Goal: Transaction & Acquisition: Purchase product/service

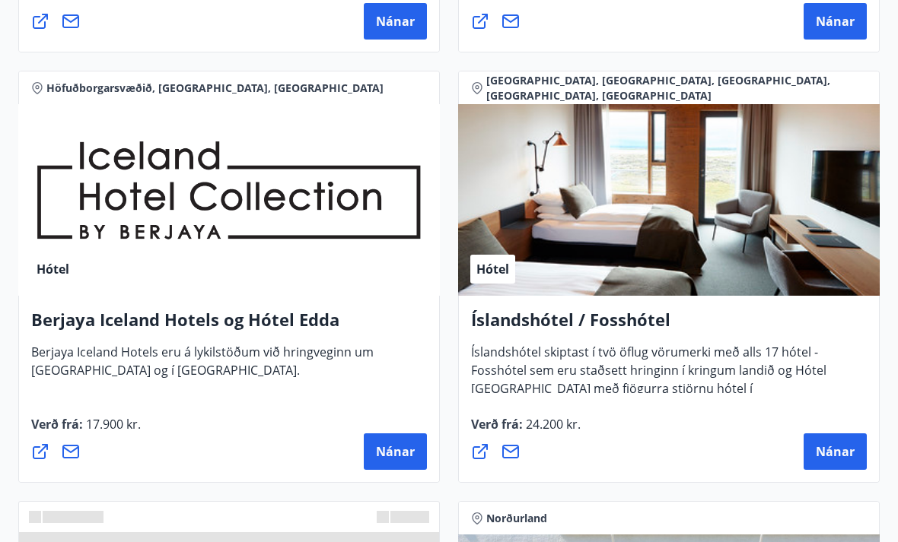
scroll to position [2794, 0]
click at [153, 285] on div "Hótel" at bounding box center [228, 200] width 421 height 192
click at [405, 457] on span "Nánar" at bounding box center [395, 452] width 39 height 17
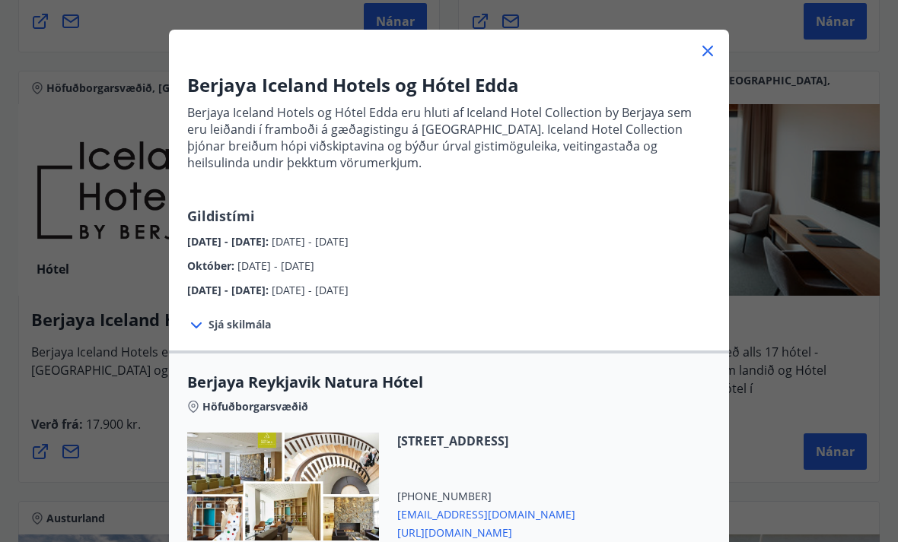
scroll to position [59, 0]
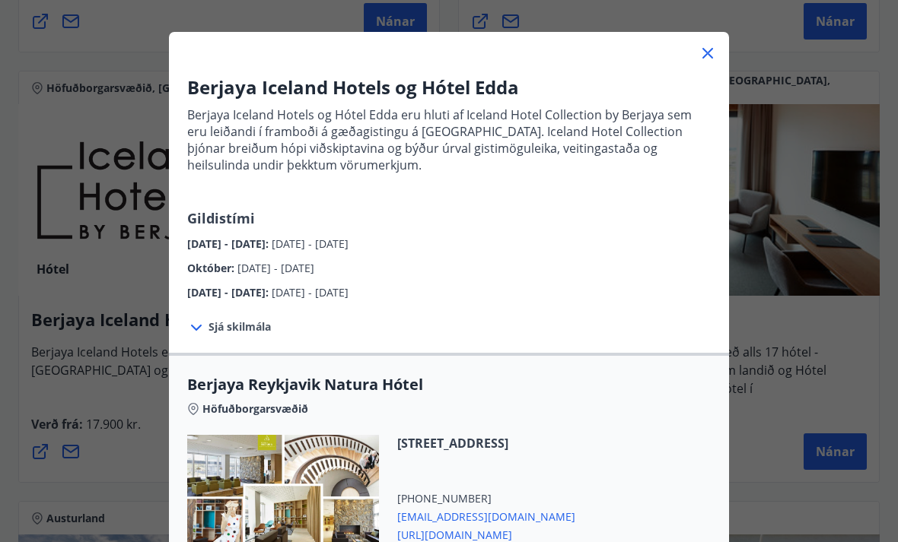
click at [713, 55] on icon at bounding box center [707, 53] width 18 height 18
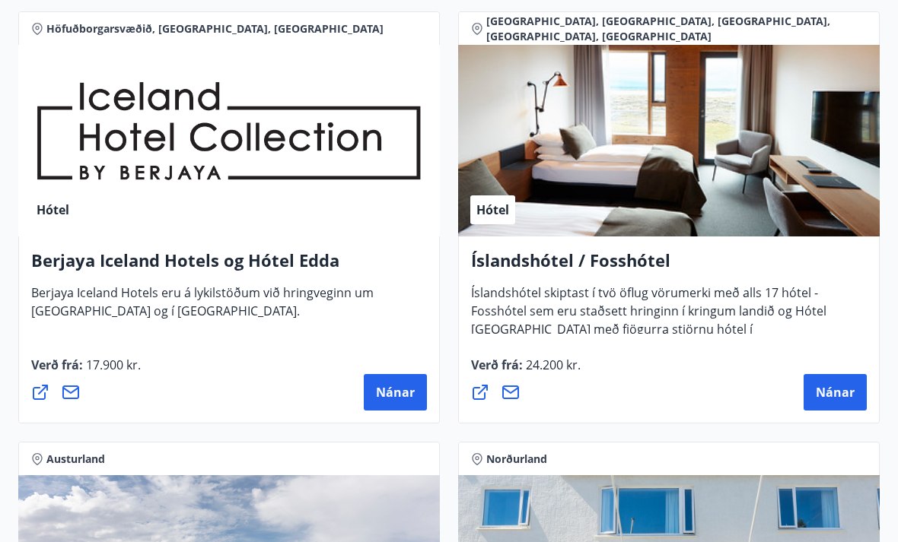
scroll to position [2854, 0]
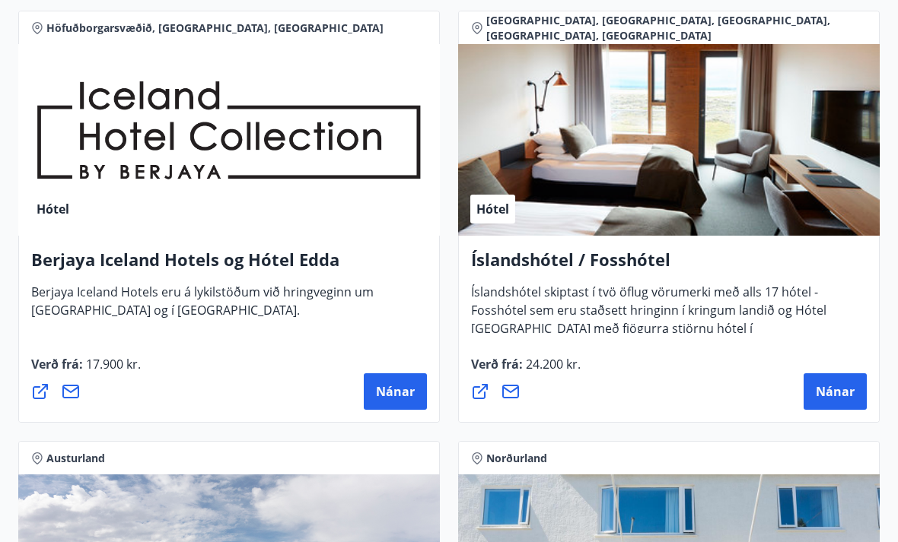
click at [419, 383] on button "Nánar" at bounding box center [395, 392] width 63 height 37
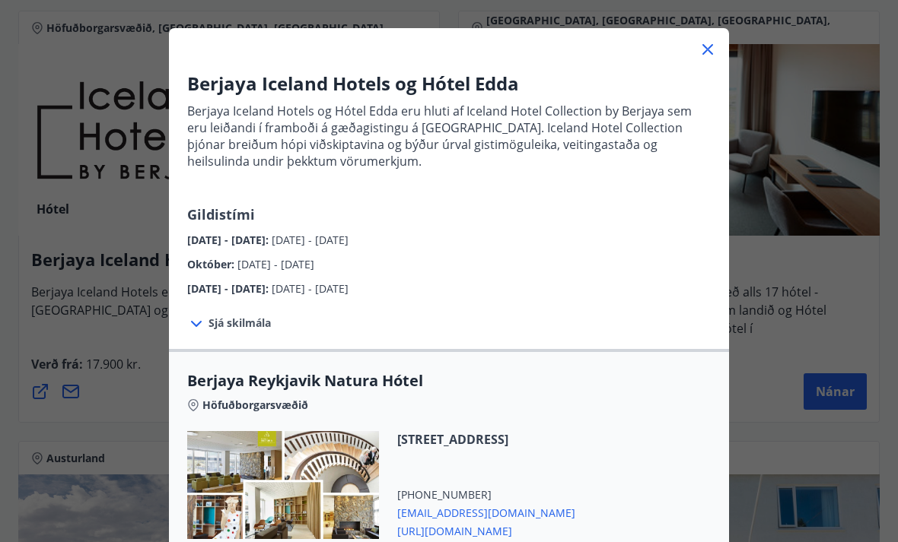
scroll to position [56, 0]
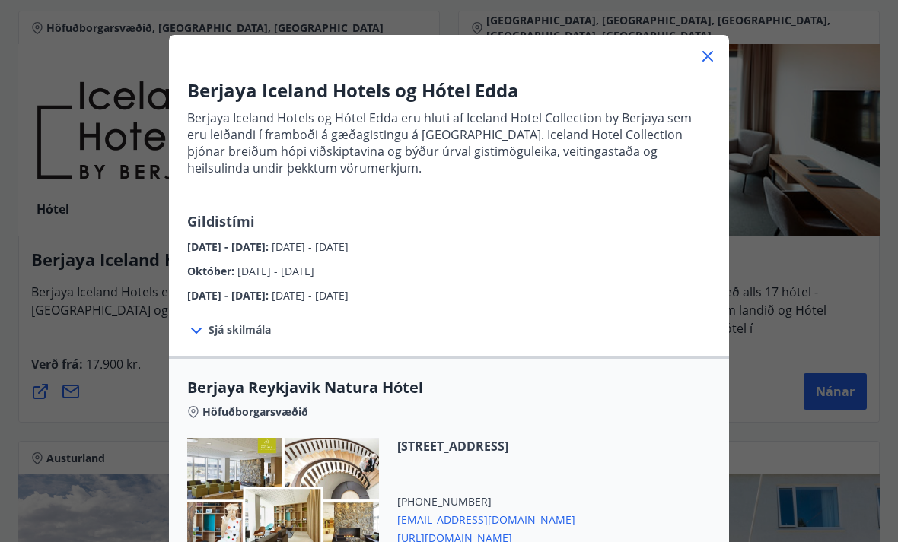
click at [711, 53] on icon at bounding box center [707, 56] width 11 height 11
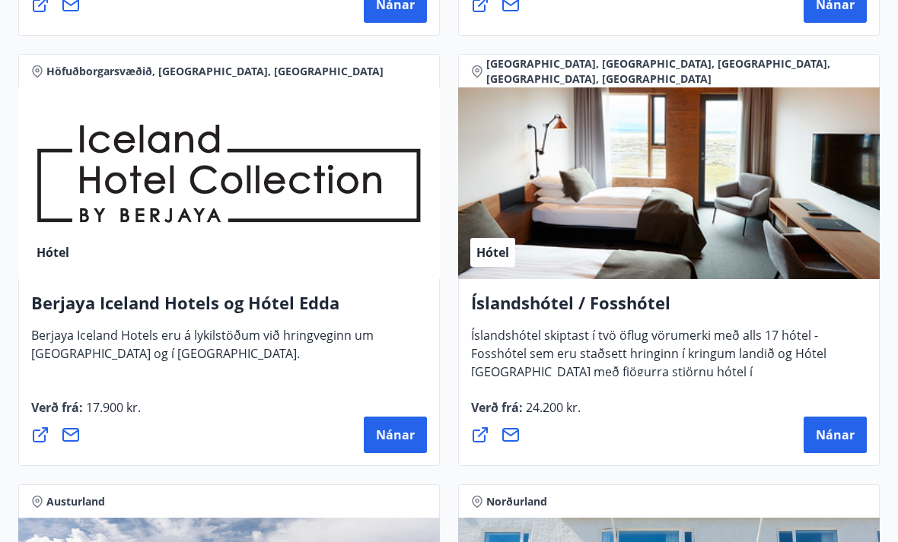
scroll to position [2813, 0]
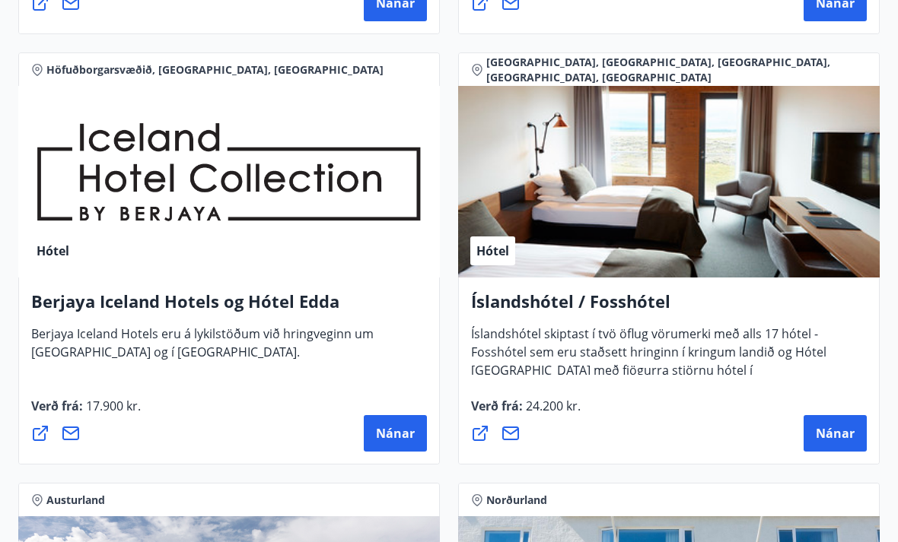
click at [396, 429] on span "Nánar" at bounding box center [395, 433] width 39 height 17
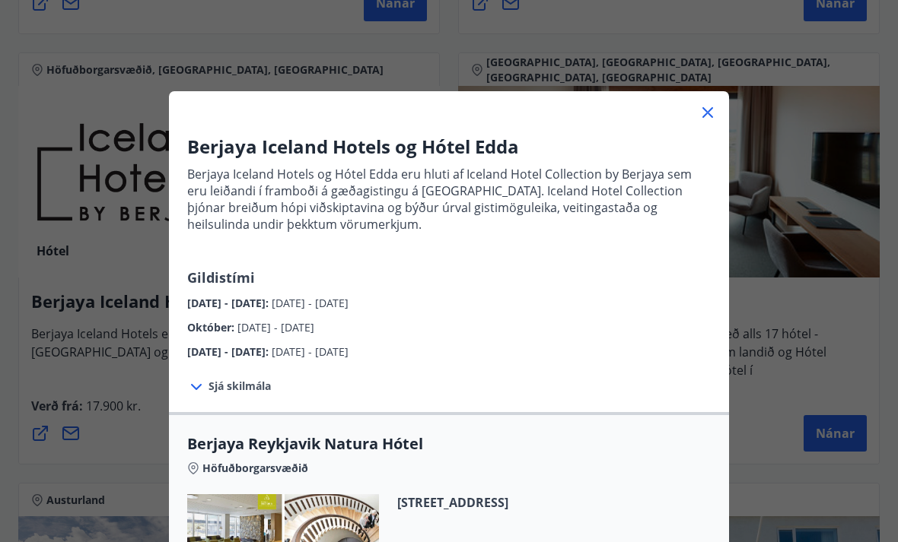
scroll to position [0, 0]
click at [701, 109] on icon at bounding box center [707, 112] width 18 height 18
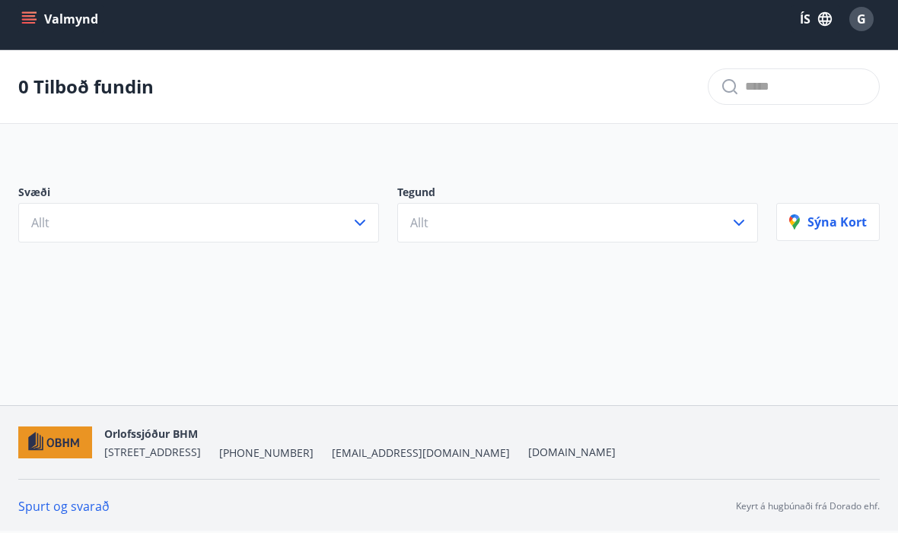
scroll to position [2, 0]
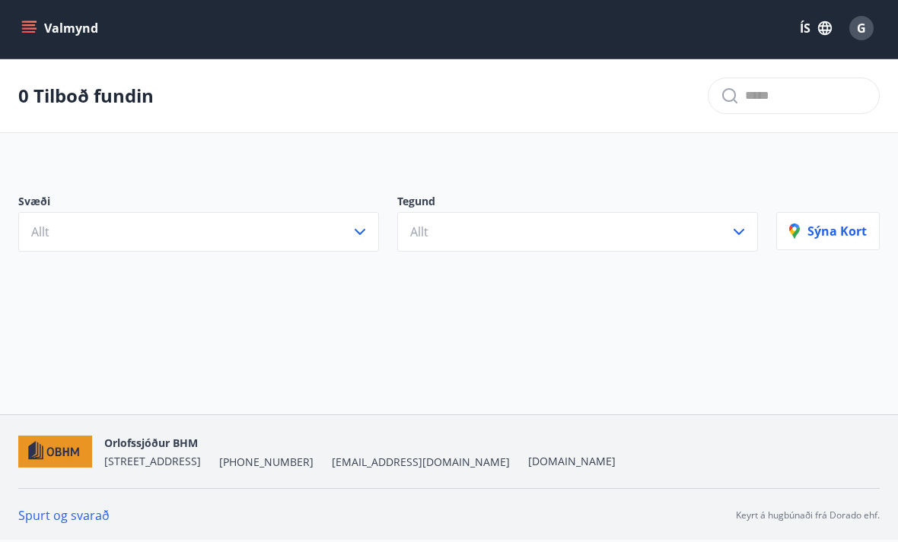
click at [62, 542] on div "Spurt og svarað [PERSON_NAME] á hugbúnaði frá Dorado ehf." at bounding box center [448, 515] width 861 height 54
click at [65, 524] on link "Spurt og svarað" at bounding box center [63, 515] width 91 height 17
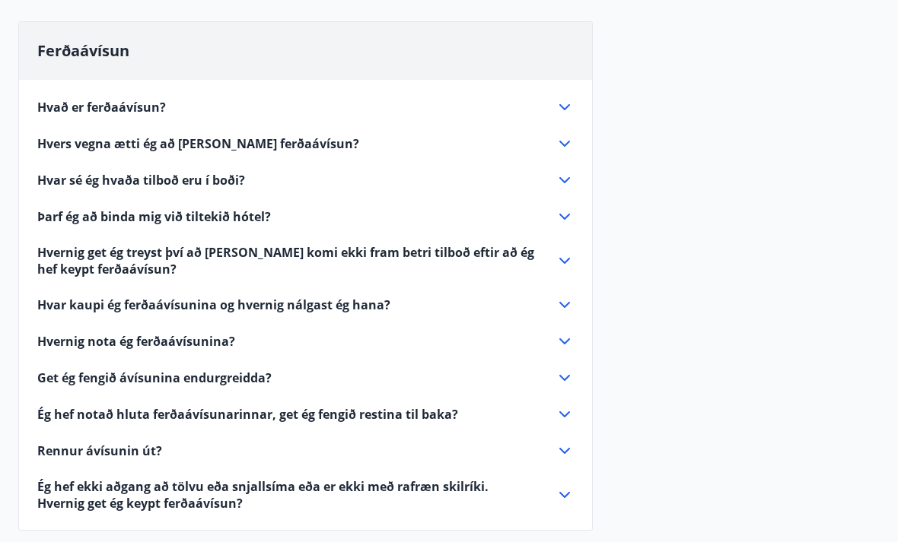
scroll to position [133, 0]
click at [564, 104] on icon at bounding box center [564, 108] width 18 height 18
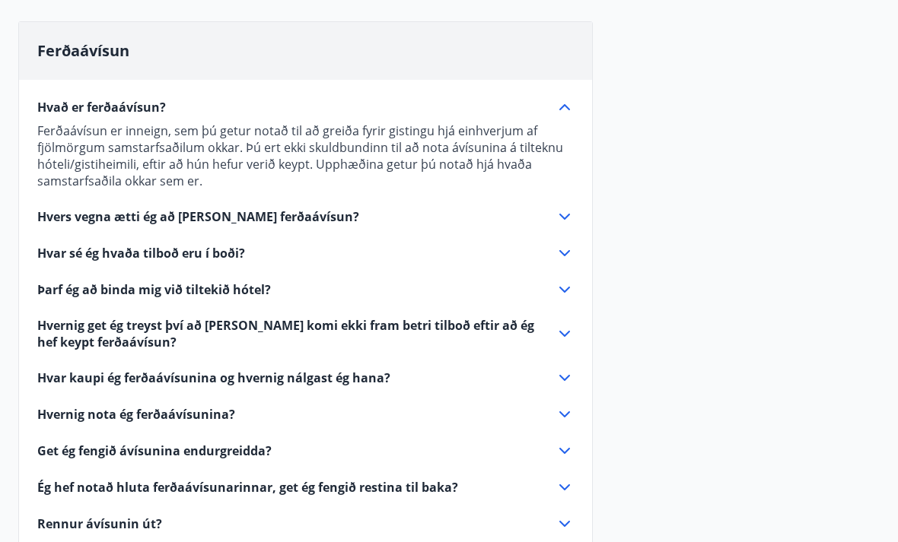
click at [563, 224] on icon at bounding box center [564, 217] width 18 height 18
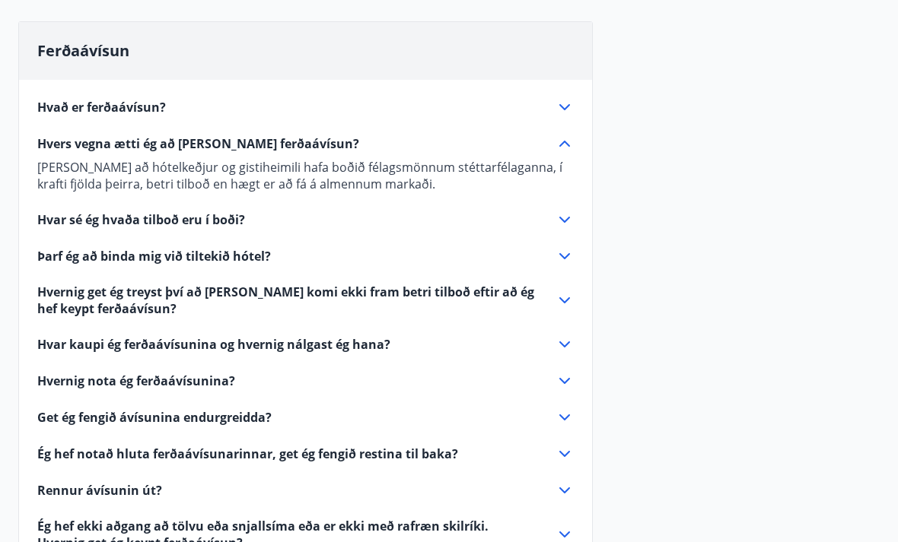
click at [564, 228] on icon at bounding box center [564, 220] width 18 height 18
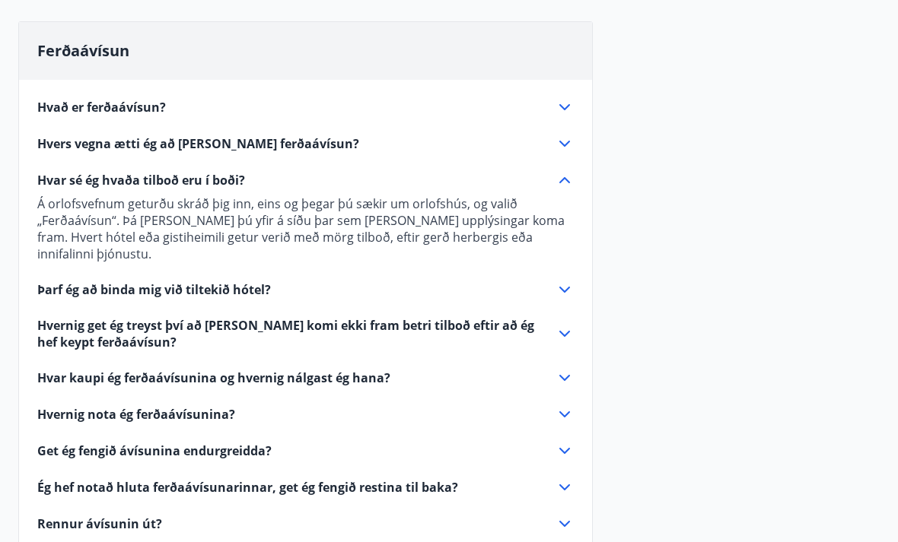
click at [560, 287] on icon at bounding box center [564, 290] width 11 height 6
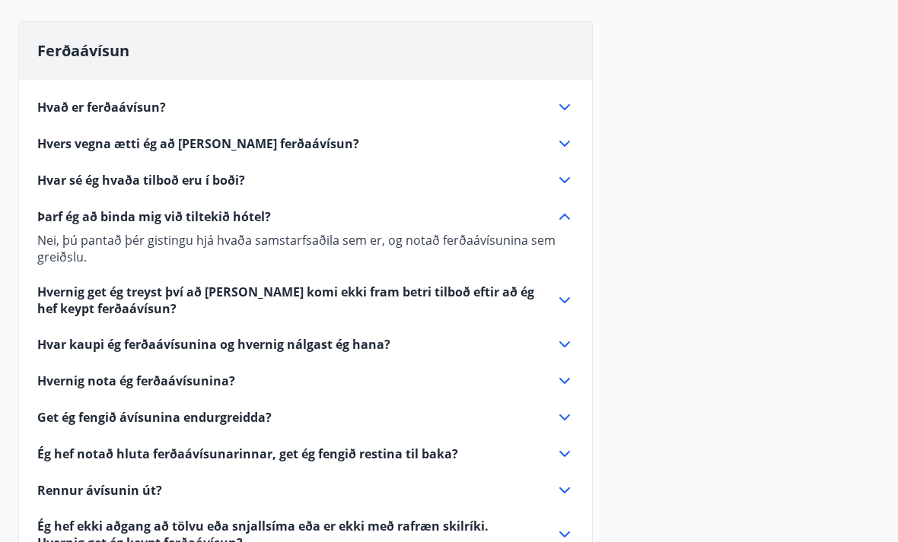
click at [562, 347] on icon at bounding box center [564, 344] width 18 height 18
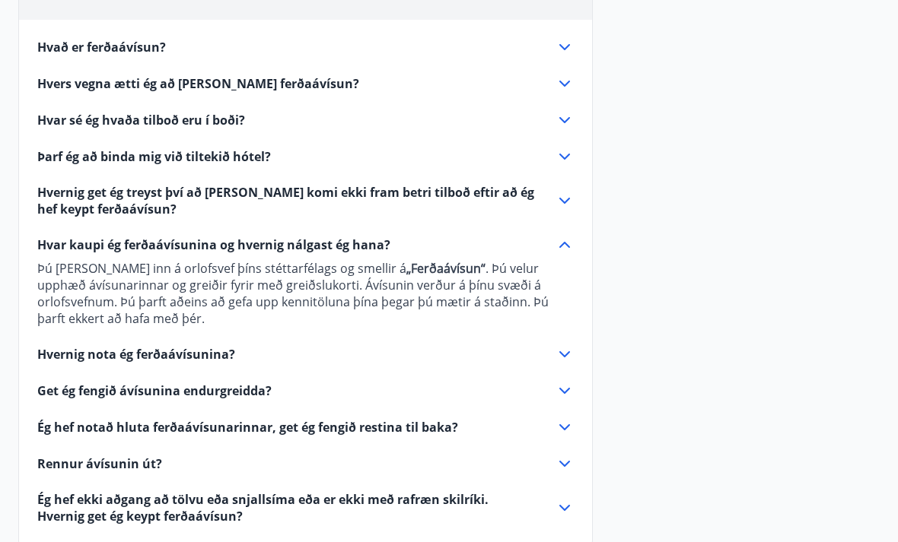
click at [564, 354] on icon at bounding box center [564, 355] width 18 height 18
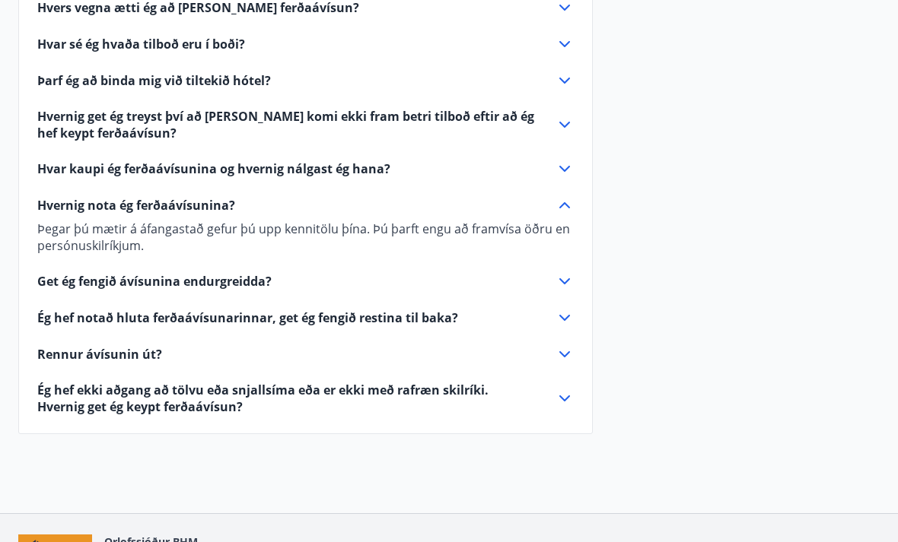
scroll to position [275, 0]
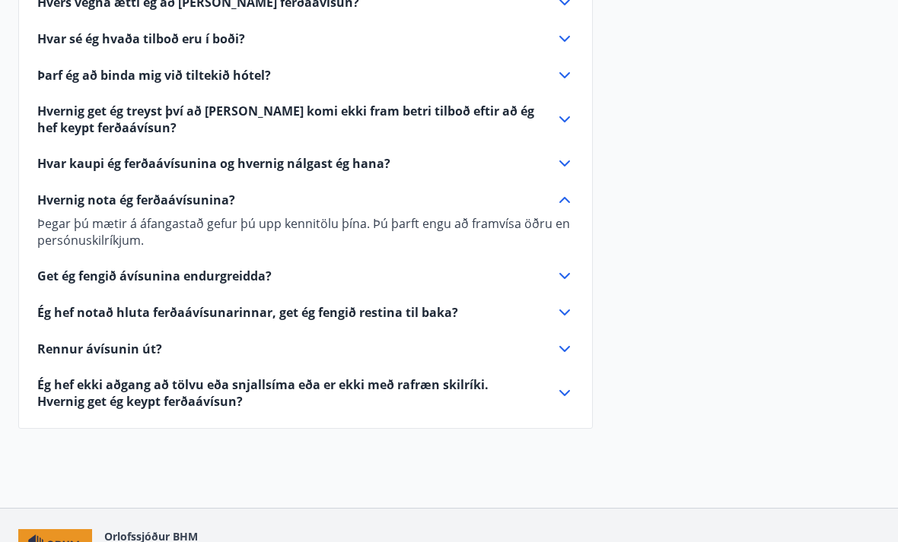
click at [561, 390] on icon at bounding box center [564, 393] width 18 height 18
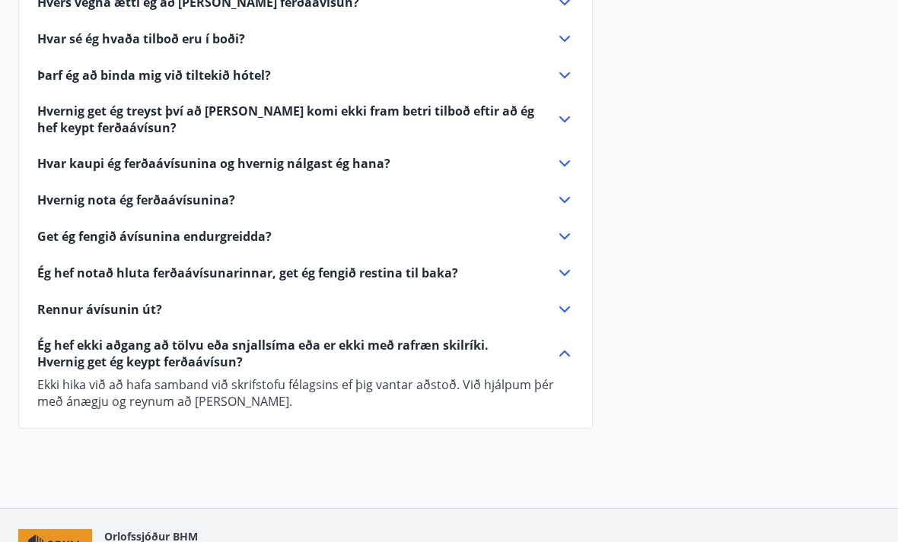
click at [552, 311] on div "Rennur ávísunin út?" at bounding box center [296, 309] width 518 height 17
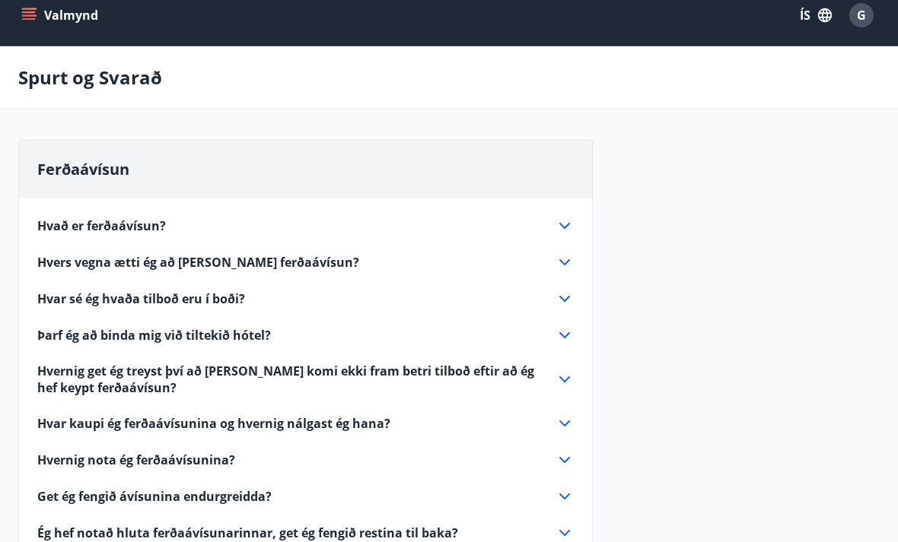
scroll to position [0, 0]
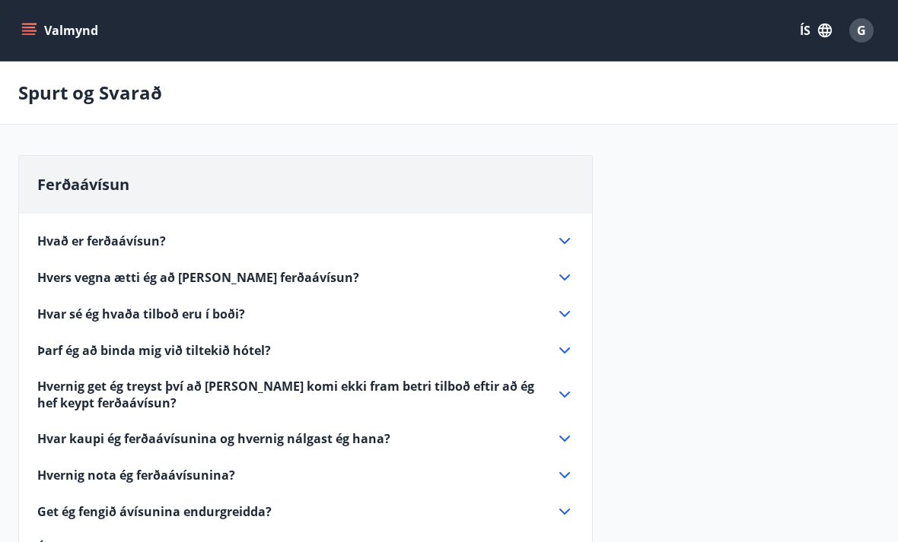
scroll to position [51, 0]
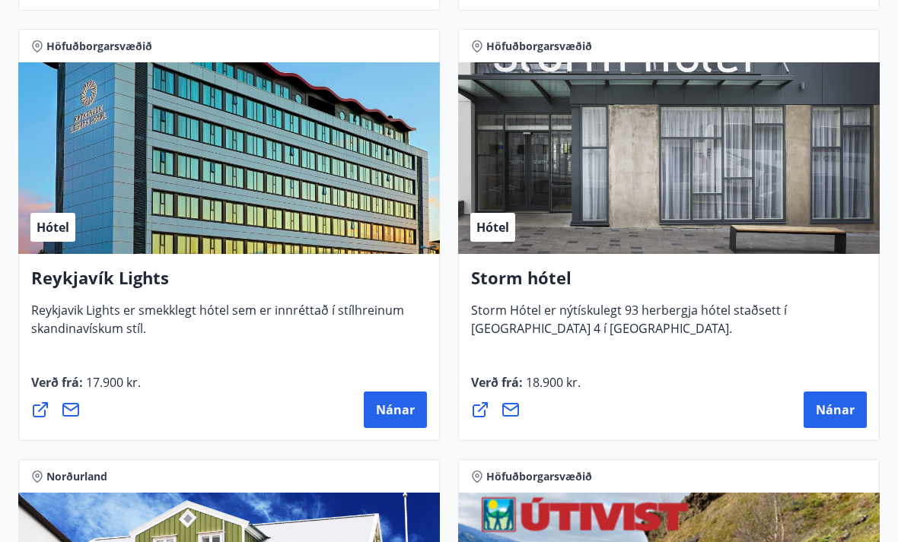
scroll to position [1956, 0]
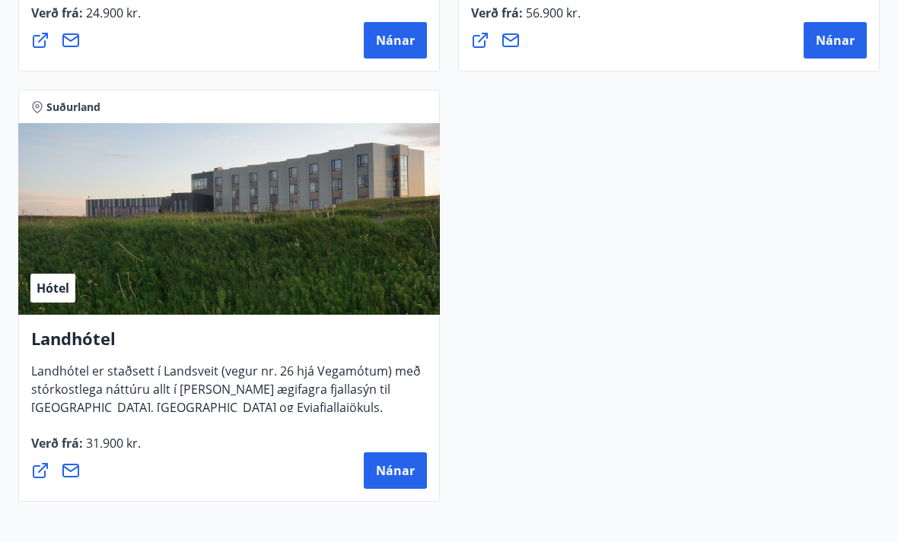
scroll to position [6216, 0]
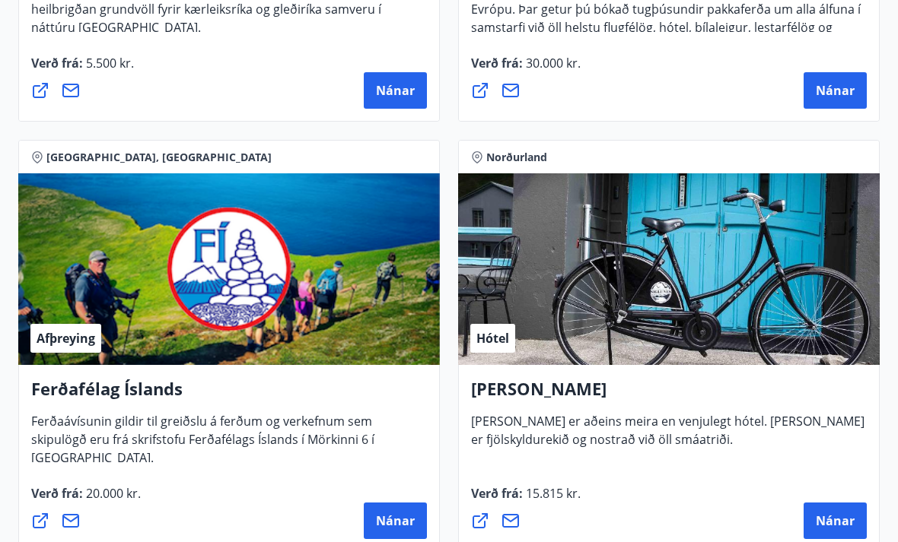
scroll to position [572, 0]
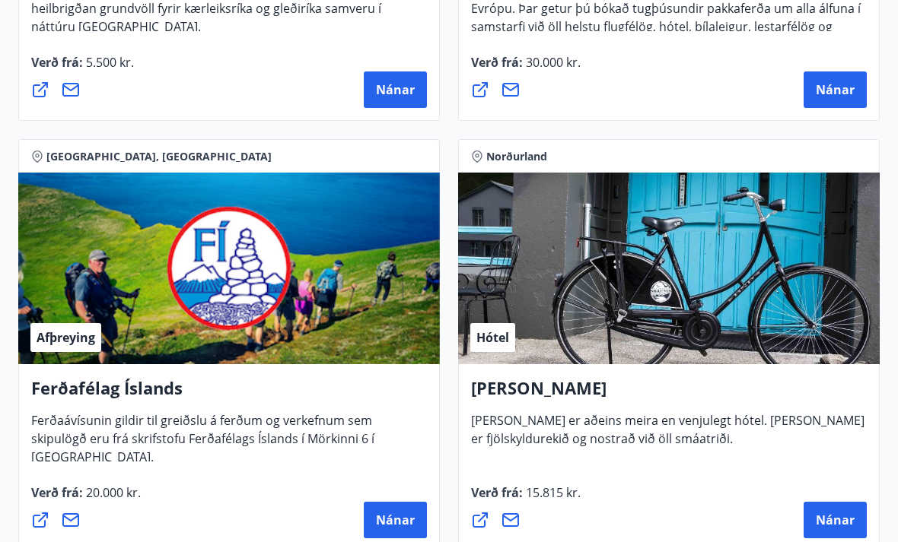
click at [560, 383] on h4 "[PERSON_NAME]" at bounding box center [669, 394] width 396 height 35
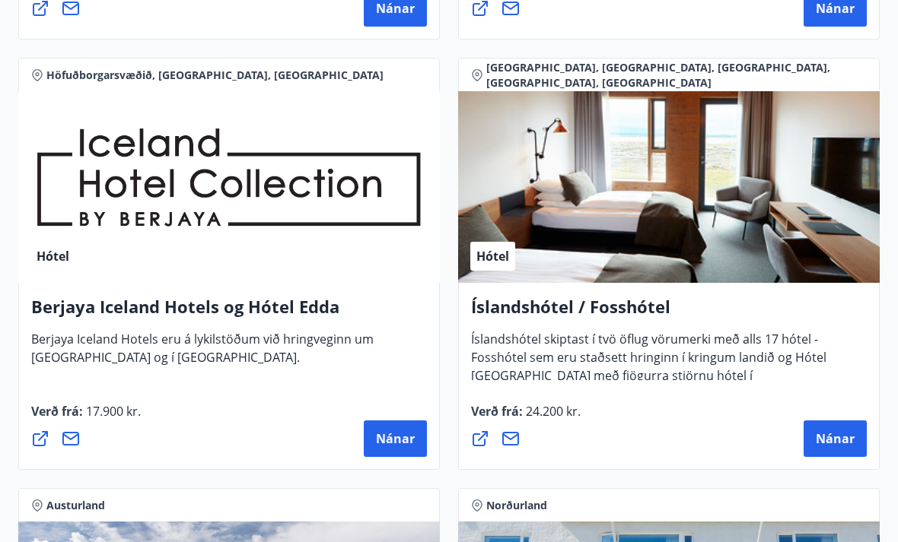
scroll to position [2809, 0]
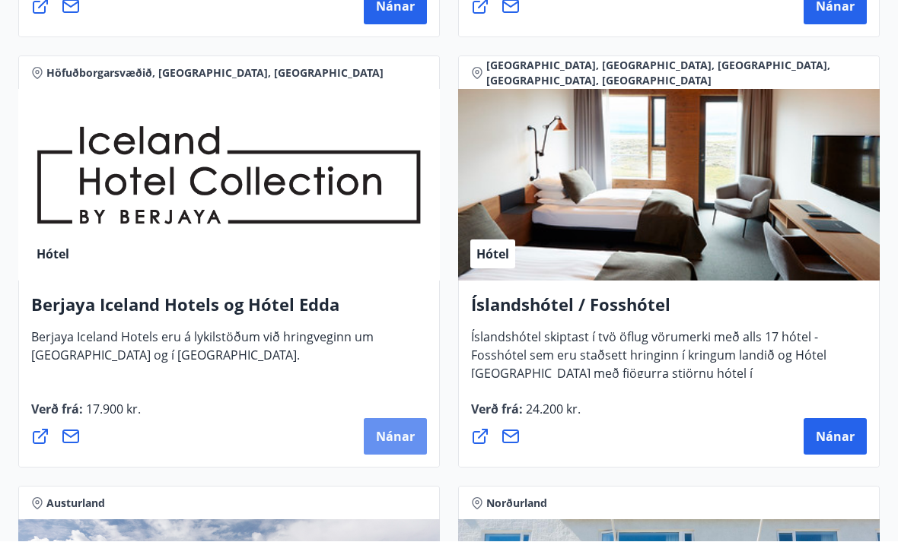
click at [396, 436] on span "Nánar" at bounding box center [395, 437] width 39 height 17
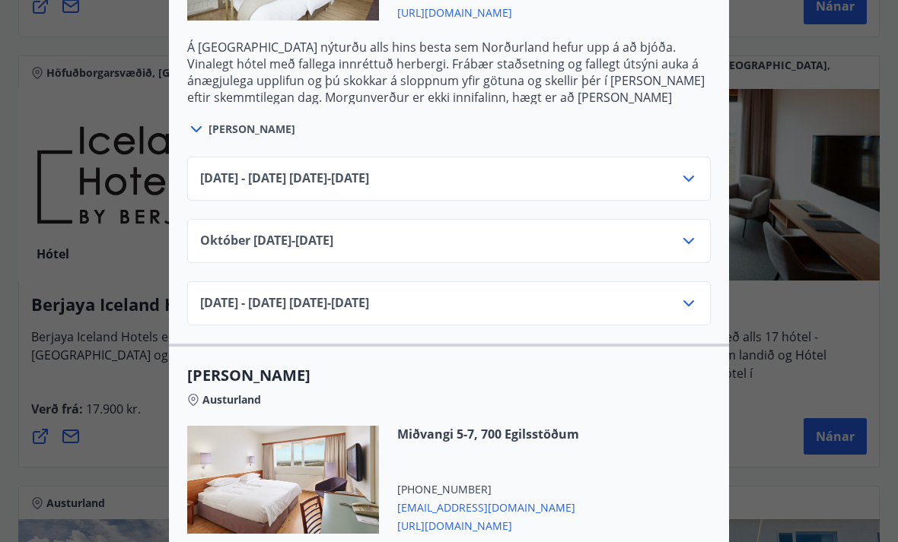
scroll to position [1082, 0]
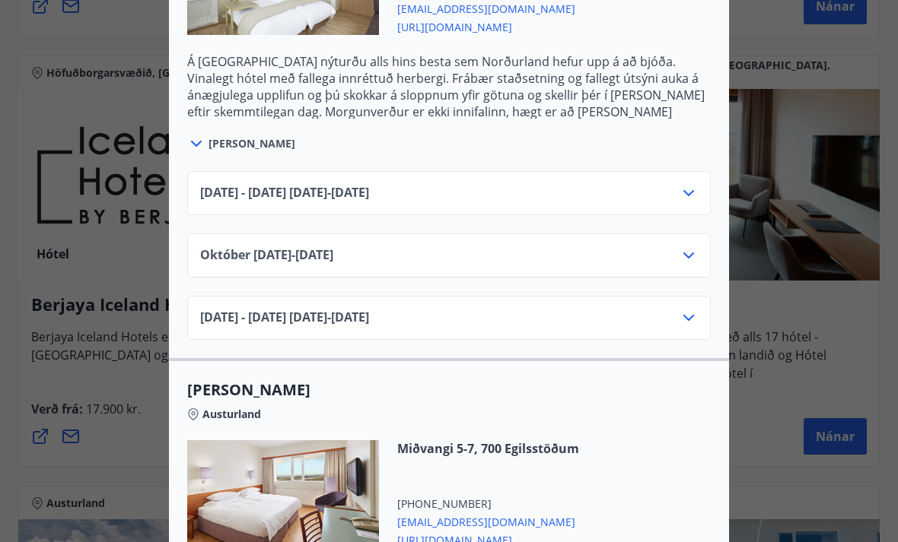
click at [693, 191] on icon at bounding box center [688, 193] width 11 height 6
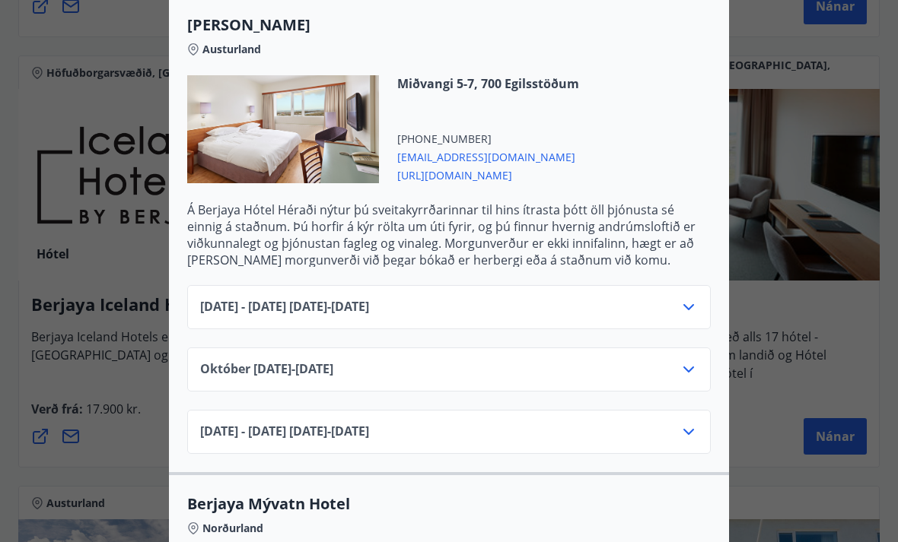
scroll to position [1514, 0]
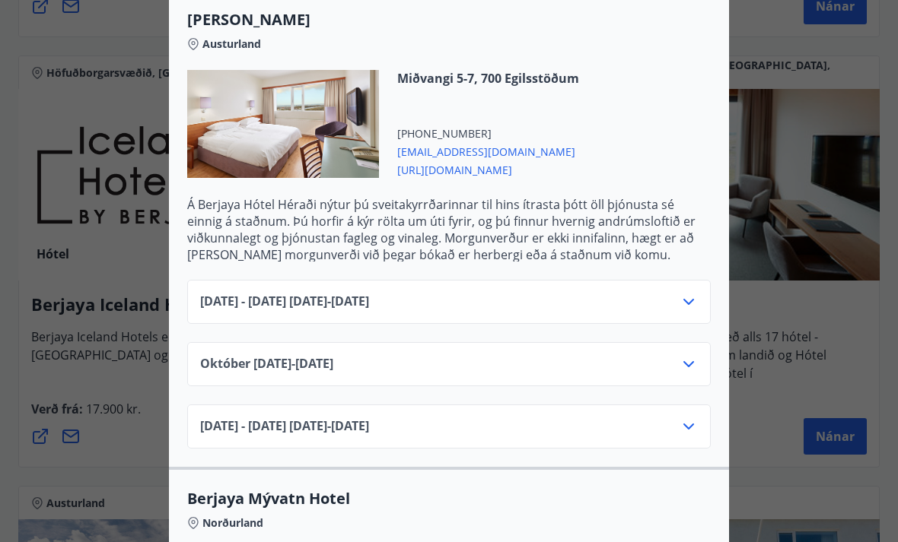
click at [691, 308] on icon at bounding box center [688, 302] width 18 height 18
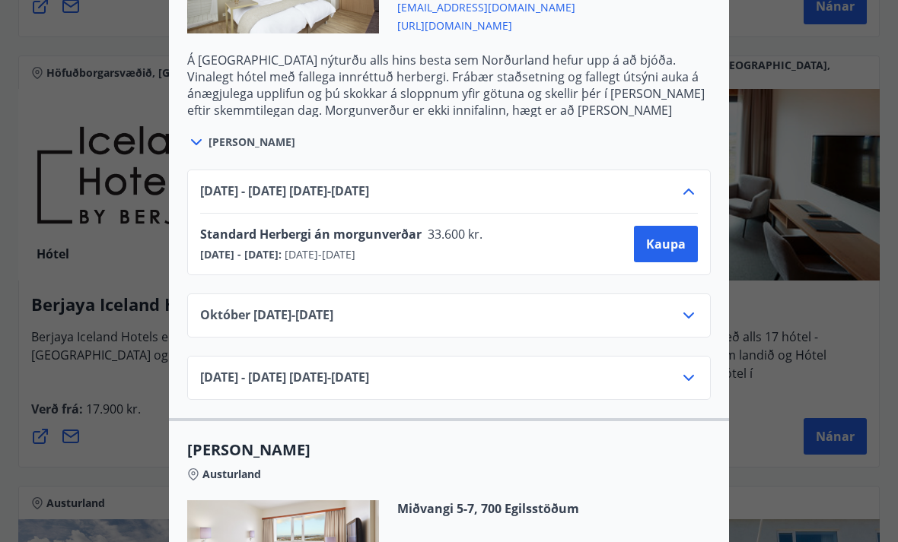
scroll to position [1080, 0]
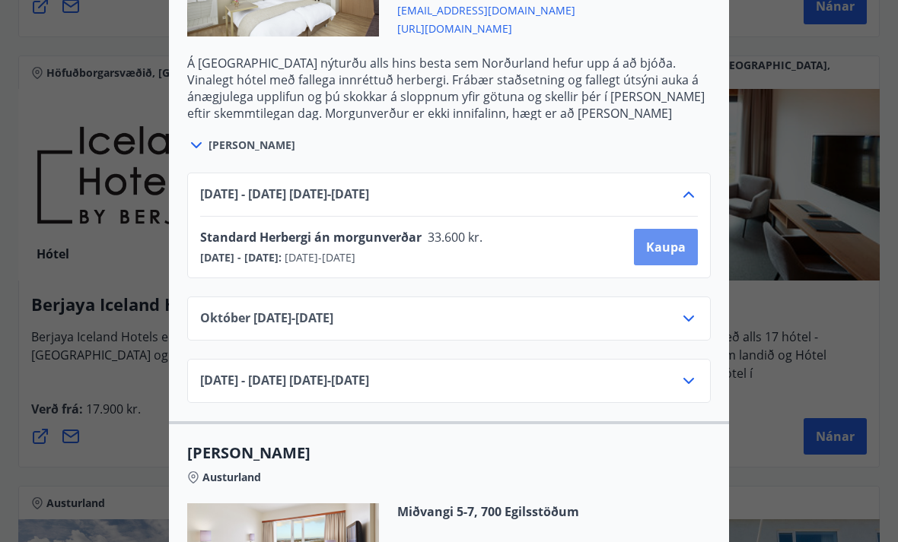
click at [657, 260] on button "Kaupa" at bounding box center [666, 247] width 64 height 37
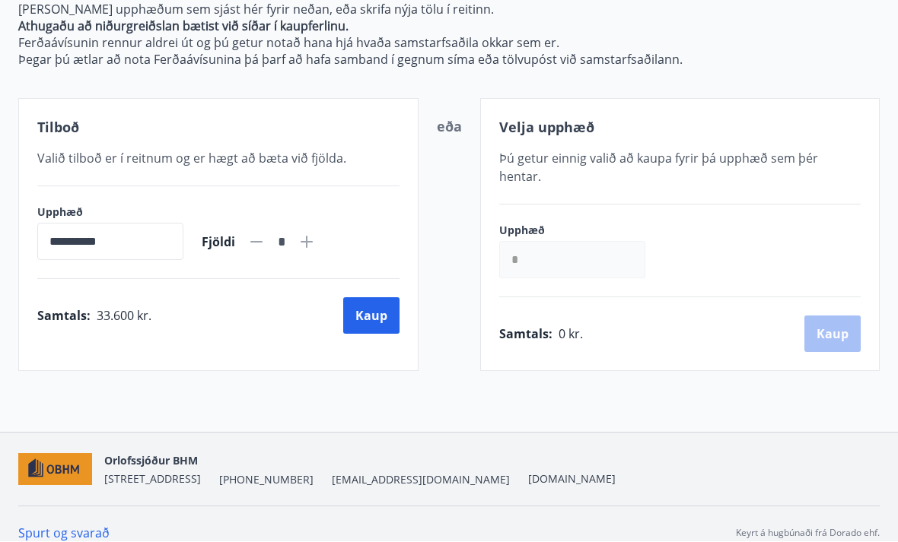
scroll to position [224, 0]
